Goal: Book appointment/travel/reservation

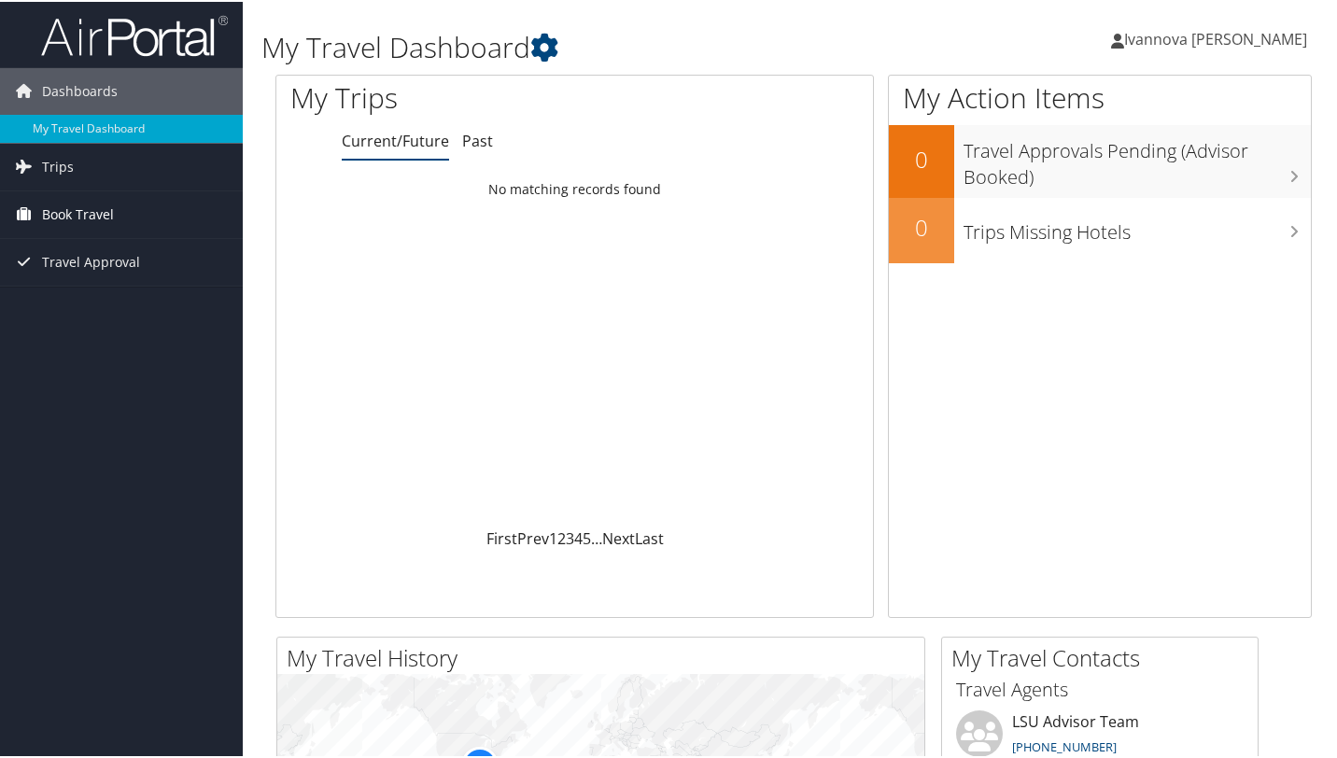
click at [130, 213] on link "Book Travel" at bounding box center [121, 213] width 243 height 47
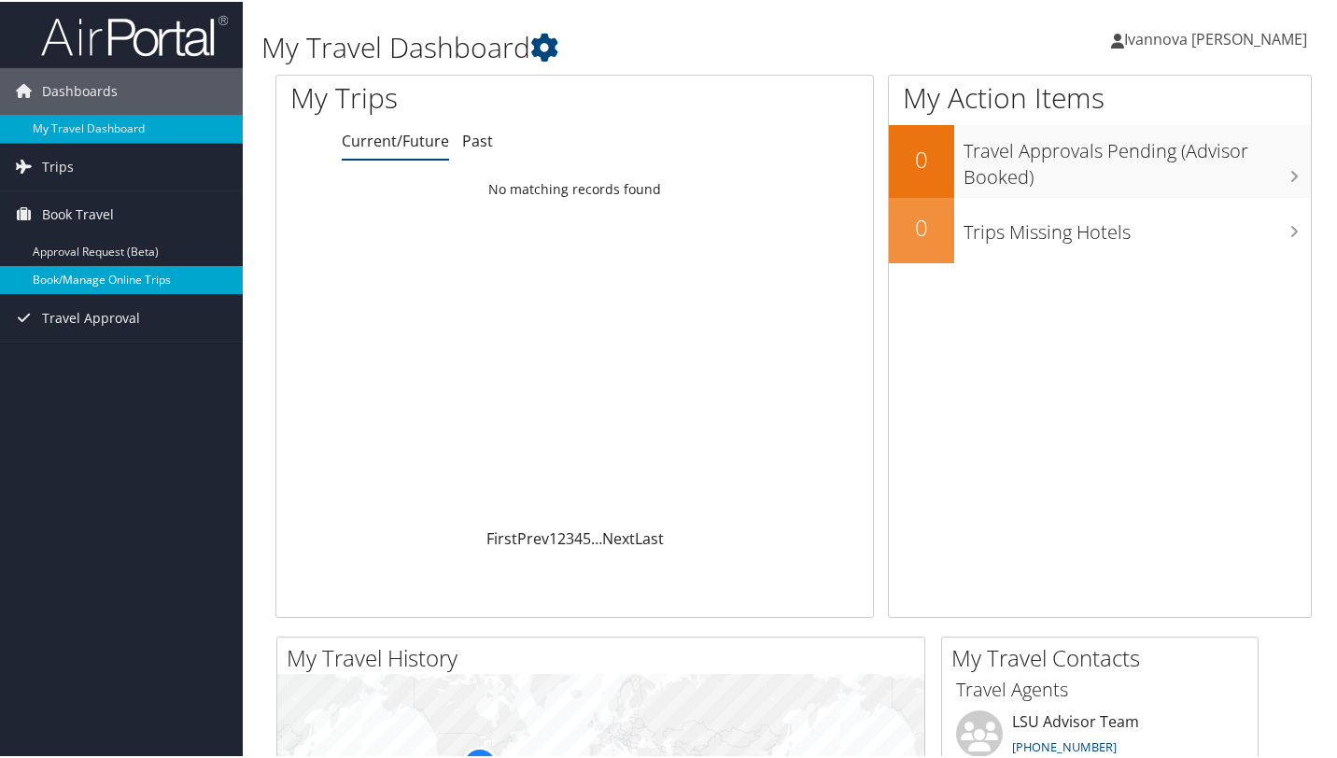
click at [134, 278] on link "Book/Manage Online Trips" at bounding box center [121, 278] width 243 height 28
